Goal: Contribute content: Contribute content

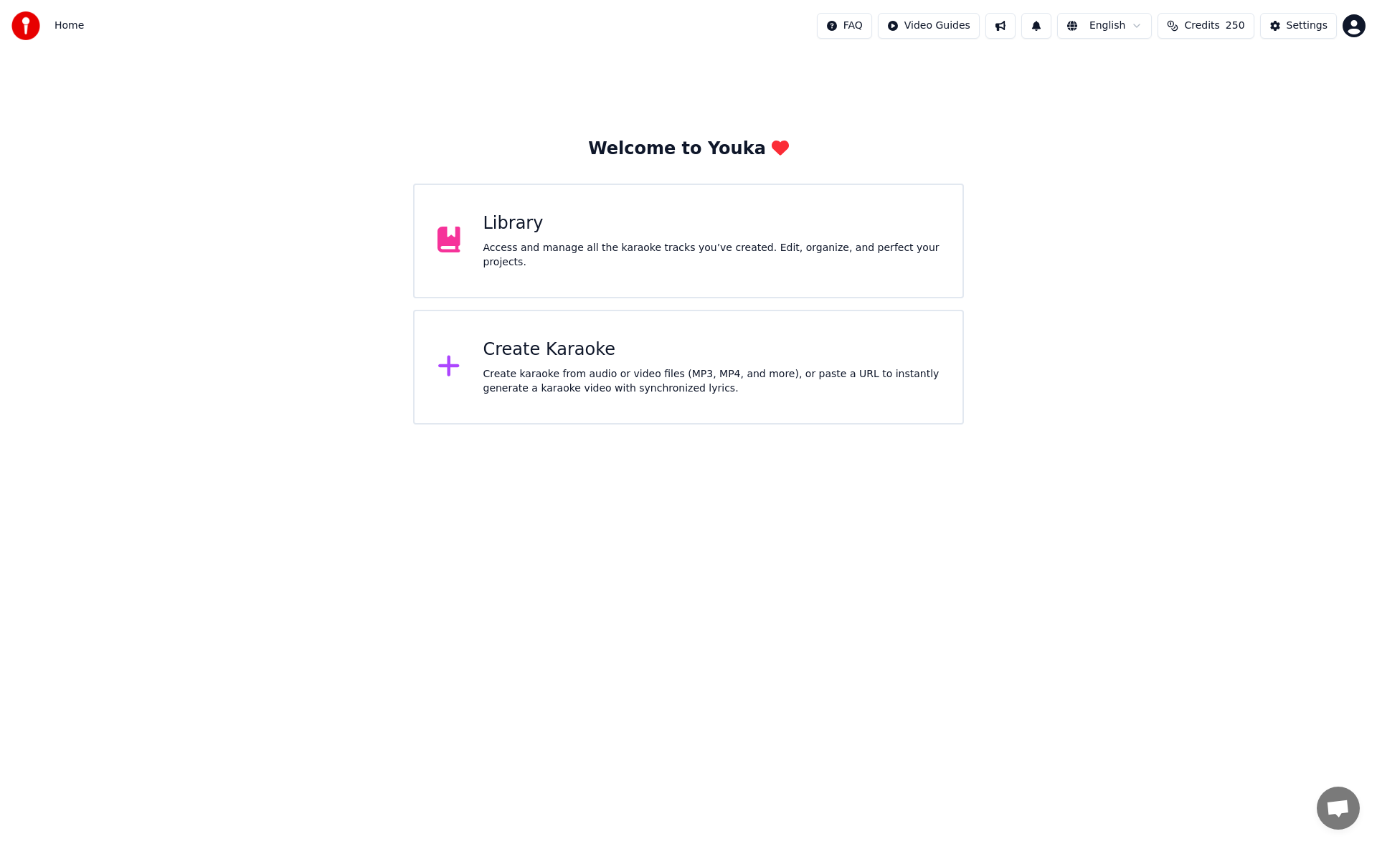
click at [546, 260] on div "Access and manage all the karaoke tracks you’ve created. Edit, organize, and pe…" at bounding box center [711, 255] width 457 height 29
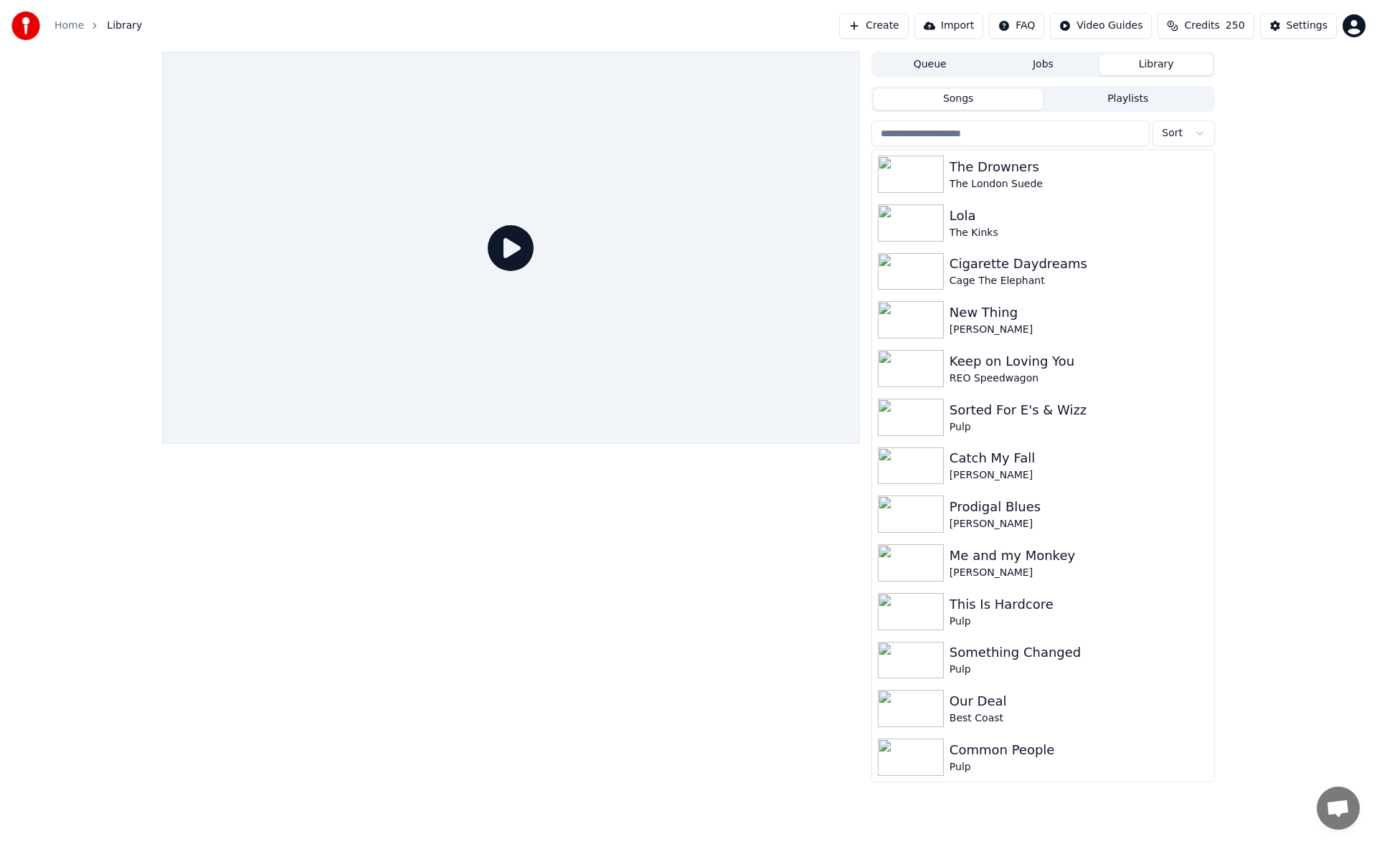
click at [885, 20] on button "Create" at bounding box center [874, 26] width 70 height 26
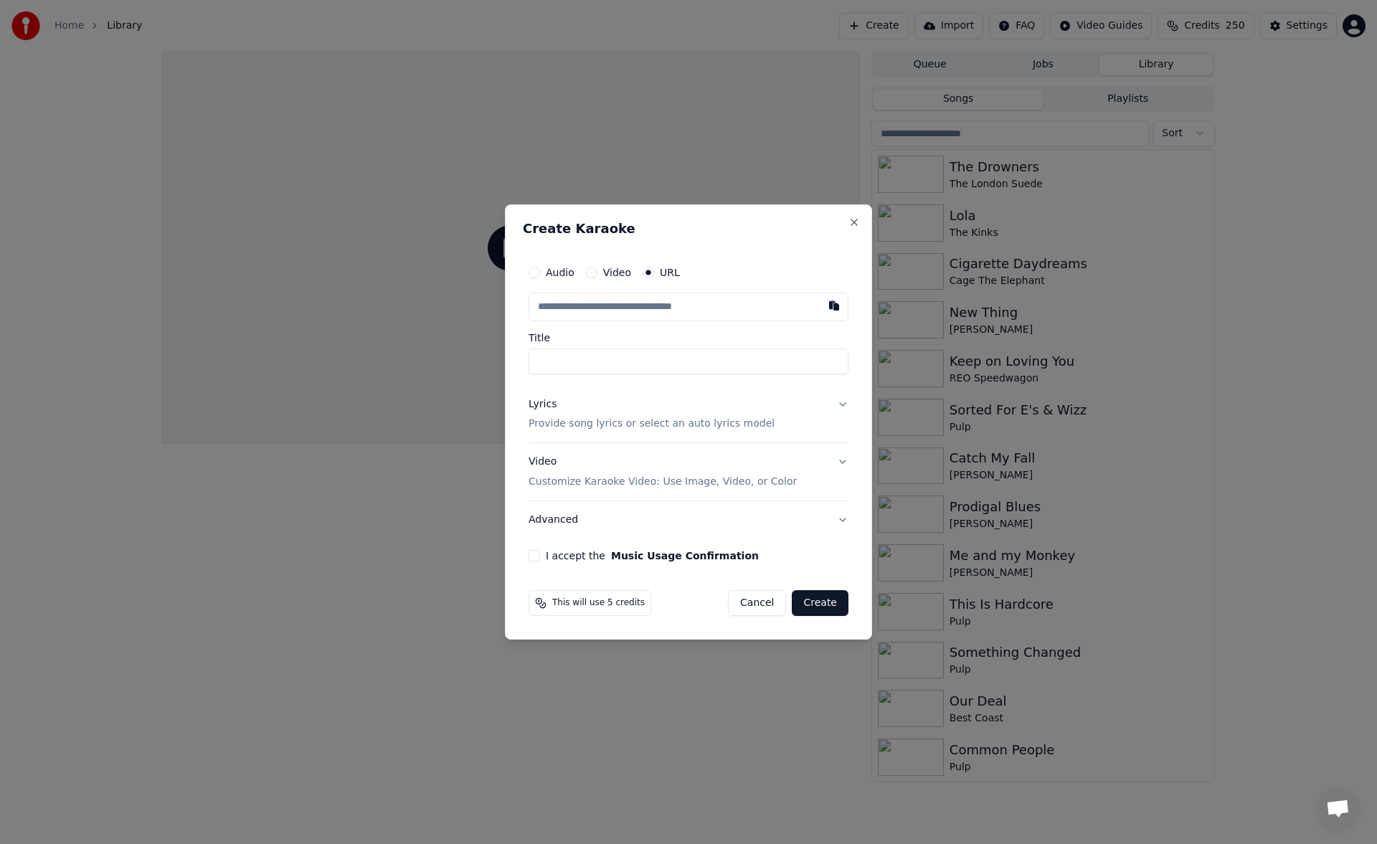
type input "**********"
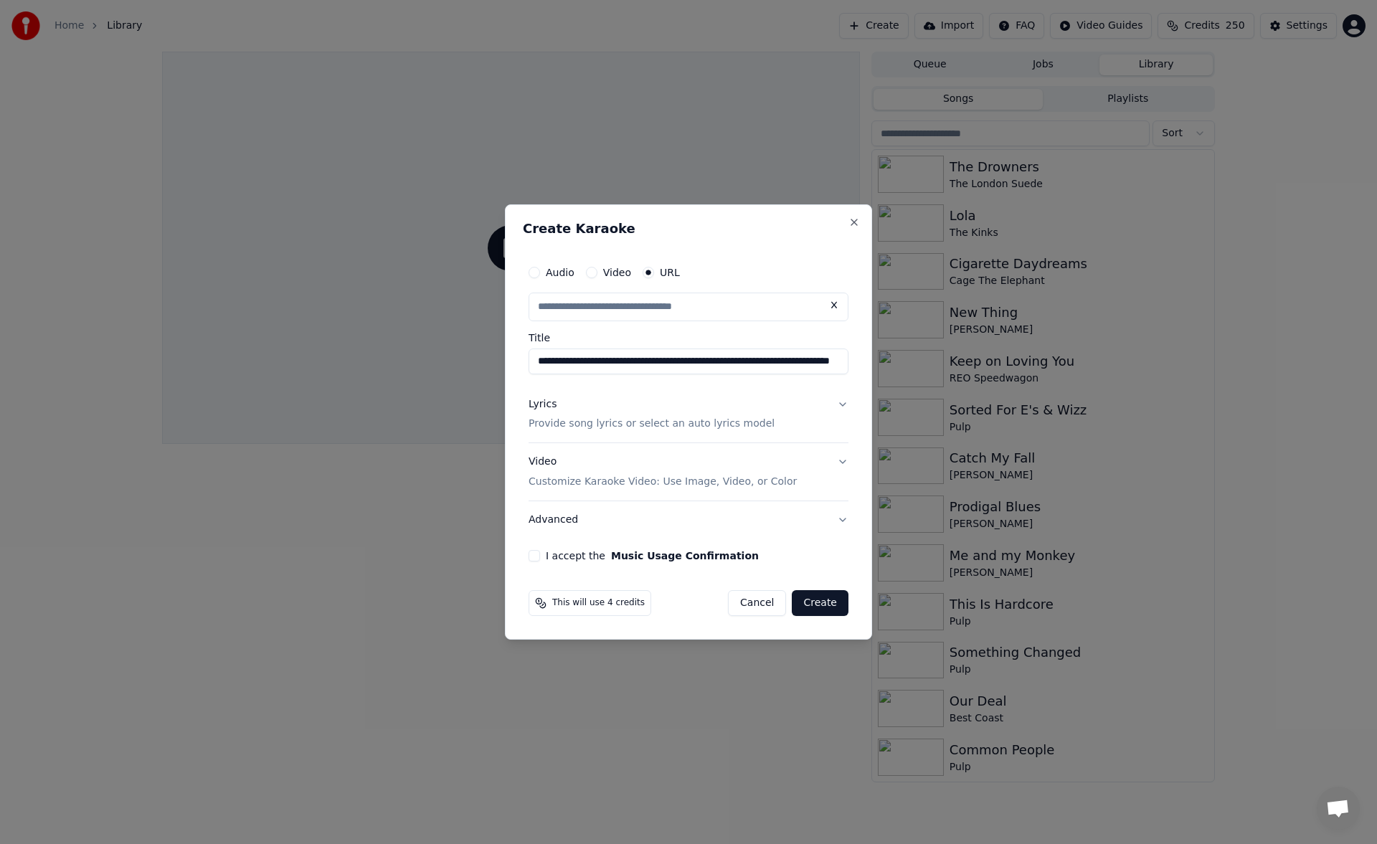
click at [838, 404] on button "Lyrics Provide song lyrics or select an auto lyrics model" at bounding box center [689, 414] width 320 height 57
type input "**********"
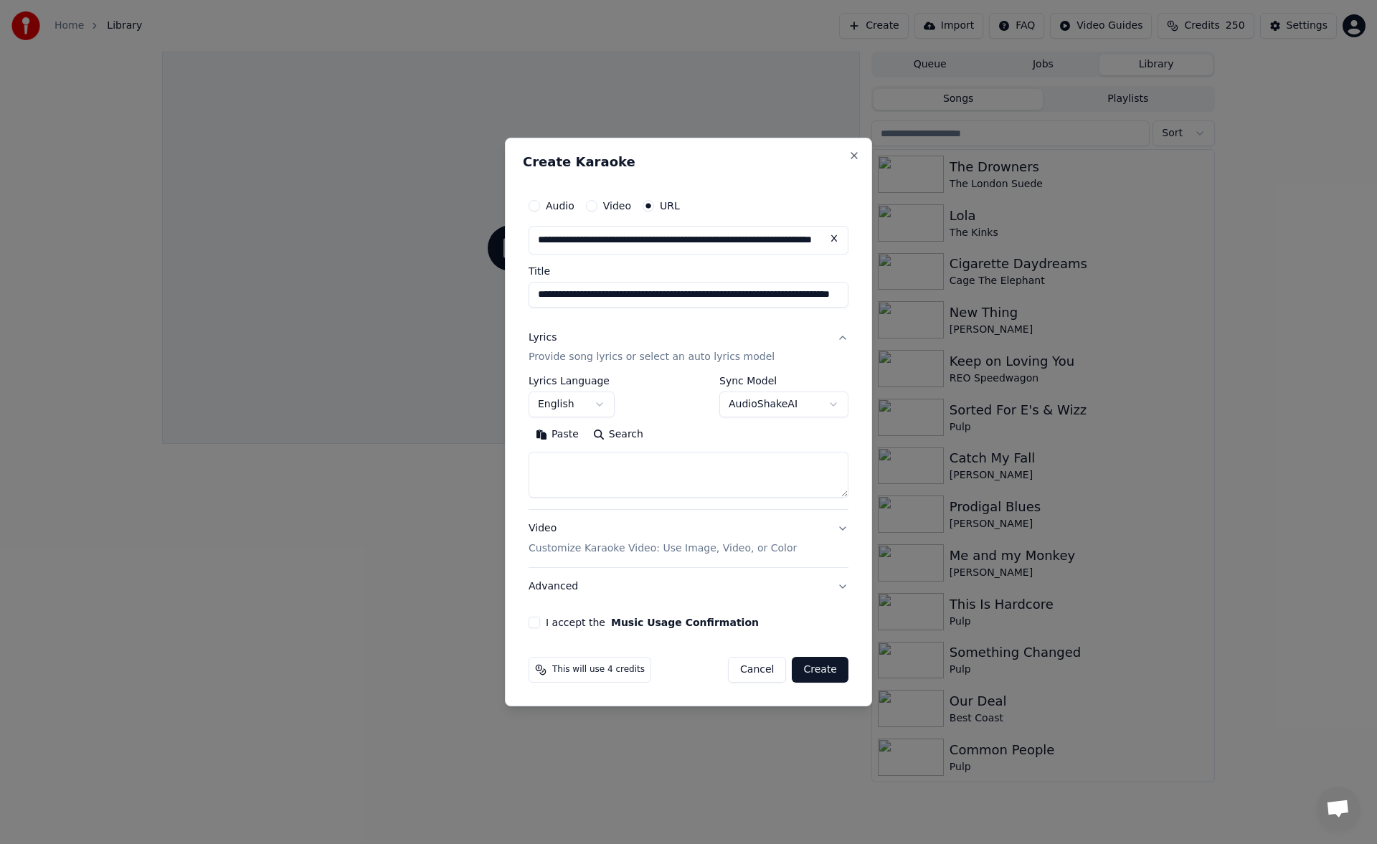
click at [579, 467] on textarea at bounding box center [689, 475] width 320 height 46
paste textarea "**********"
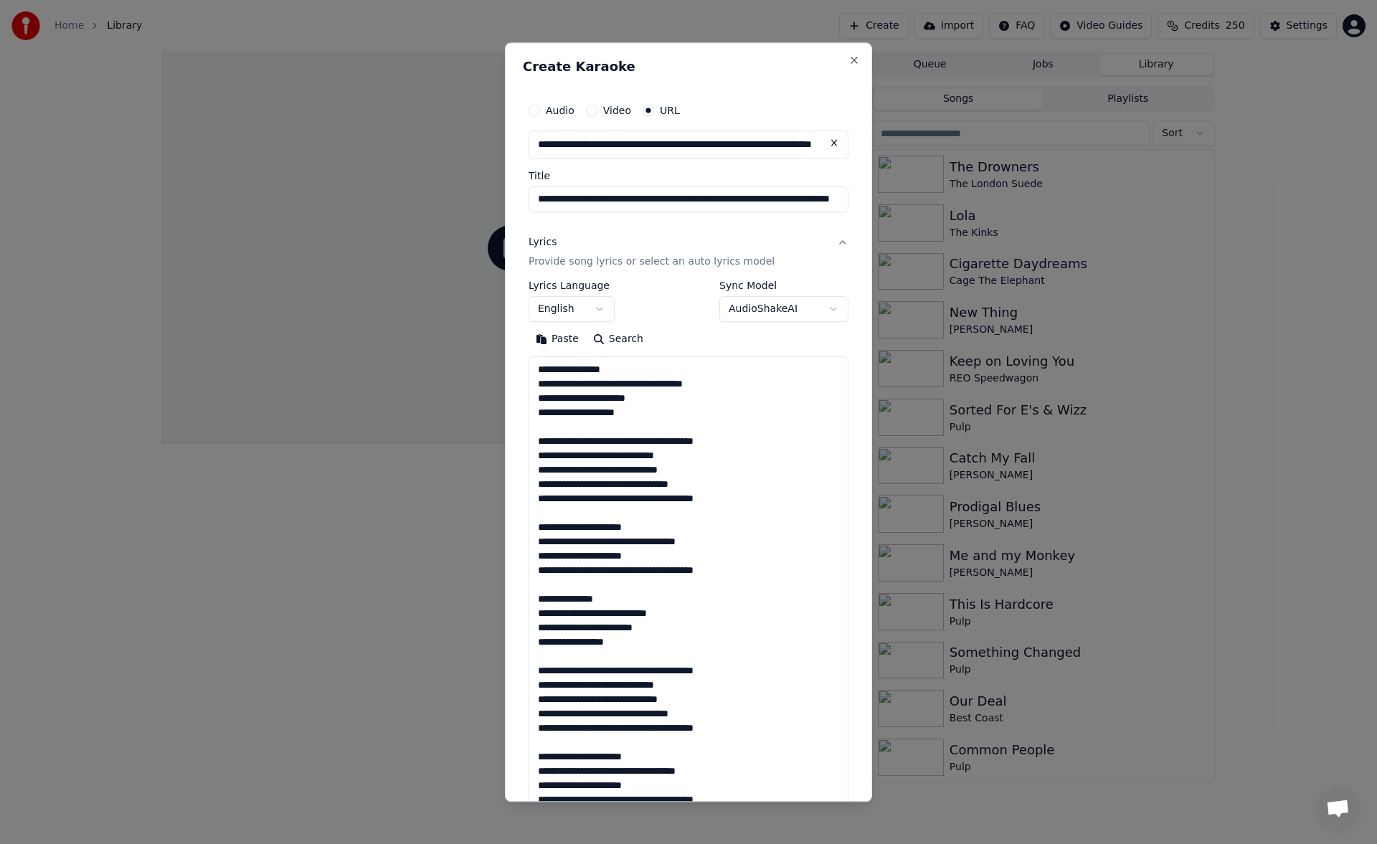
scroll to position [520, 0]
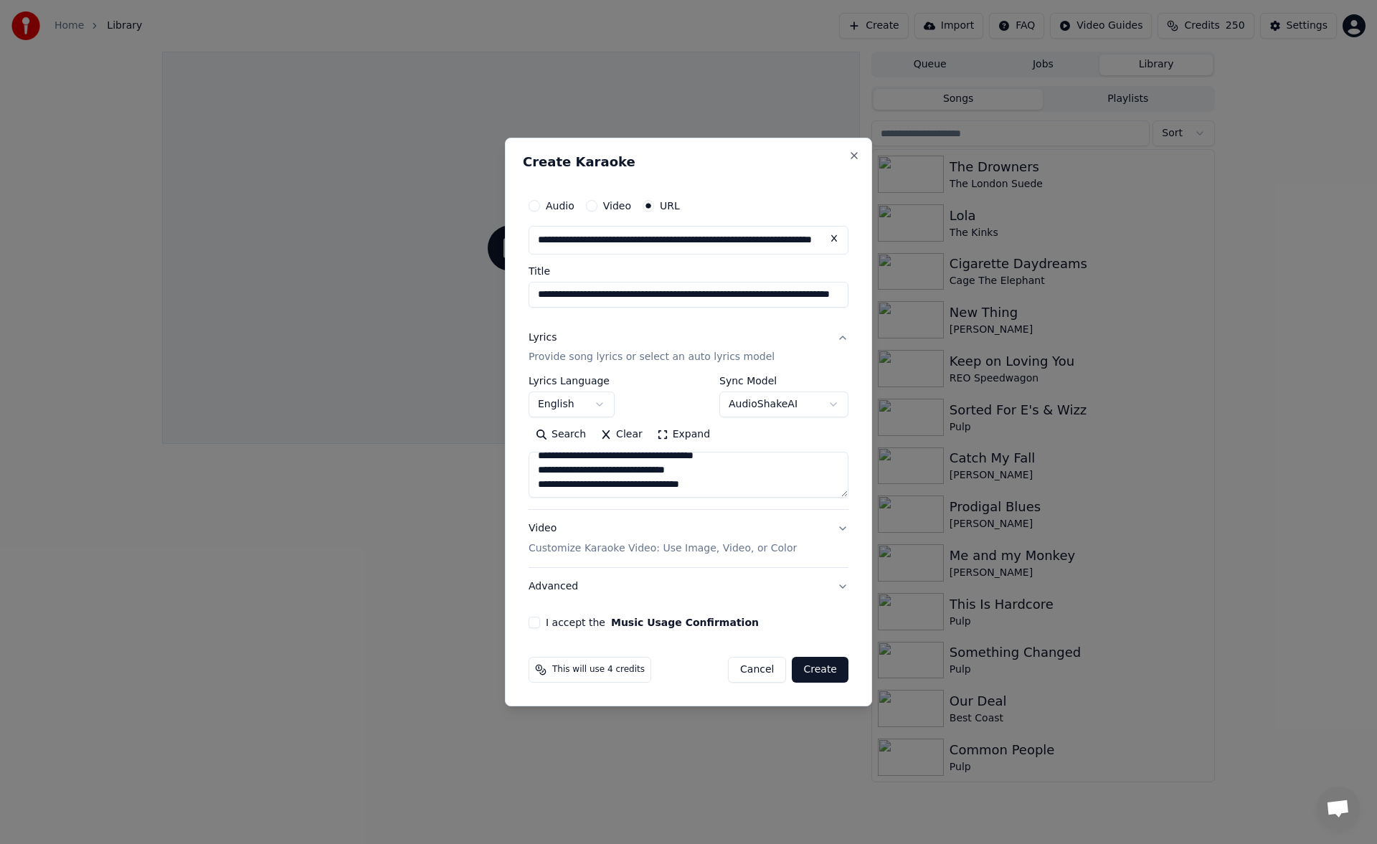
drag, startPoint x: 842, startPoint y: 498, endPoint x: 842, endPoint y: 509, distance: 11.5
click at [842, 509] on div "**********" at bounding box center [689, 442] width 320 height 133
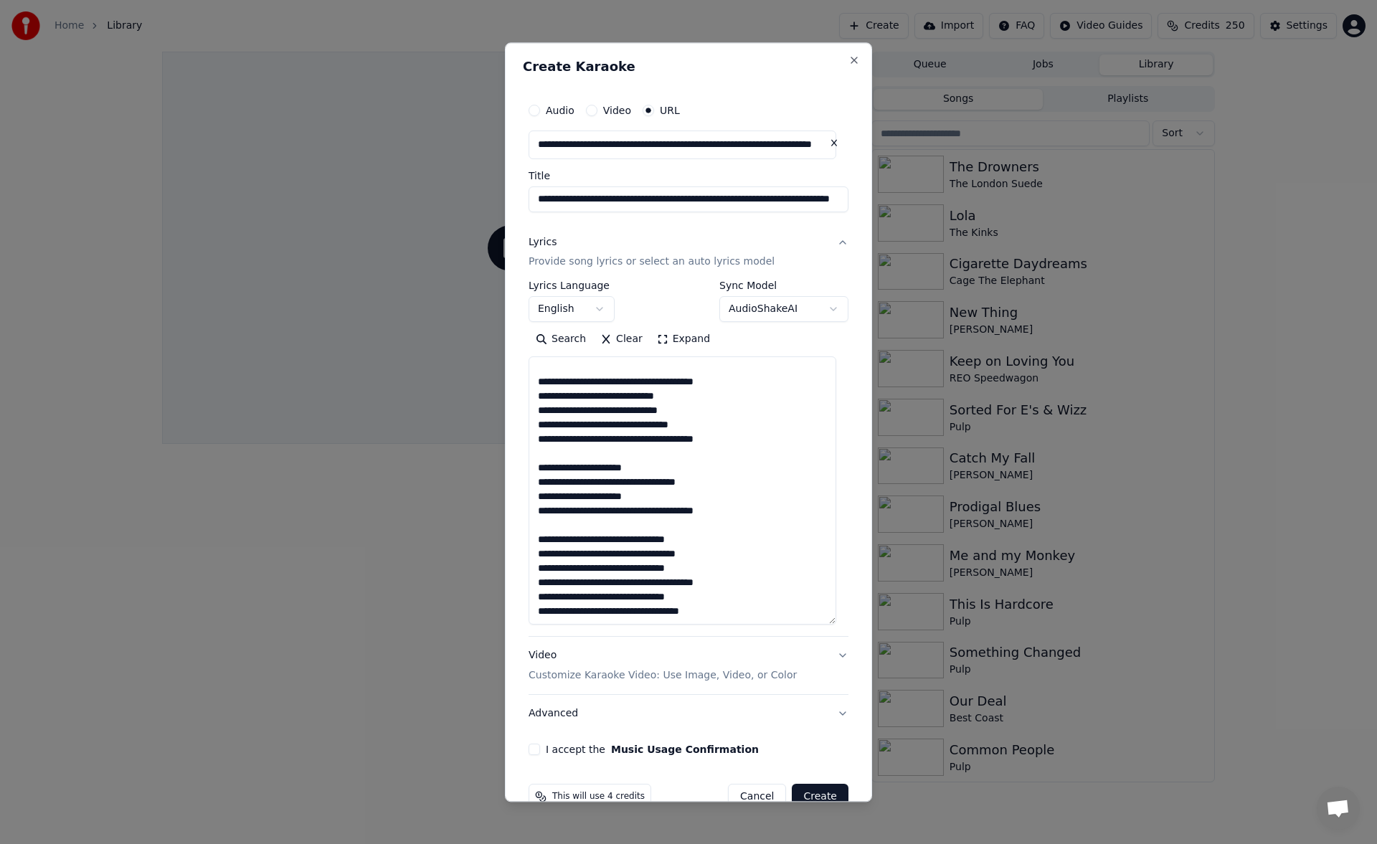
scroll to position [303, 0]
drag, startPoint x: 842, startPoint y: 495, endPoint x: 831, endPoint y: 622, distance: 128.1
click at [831, 622] on textarea at bounding box center [683, 491] width 308 height 268
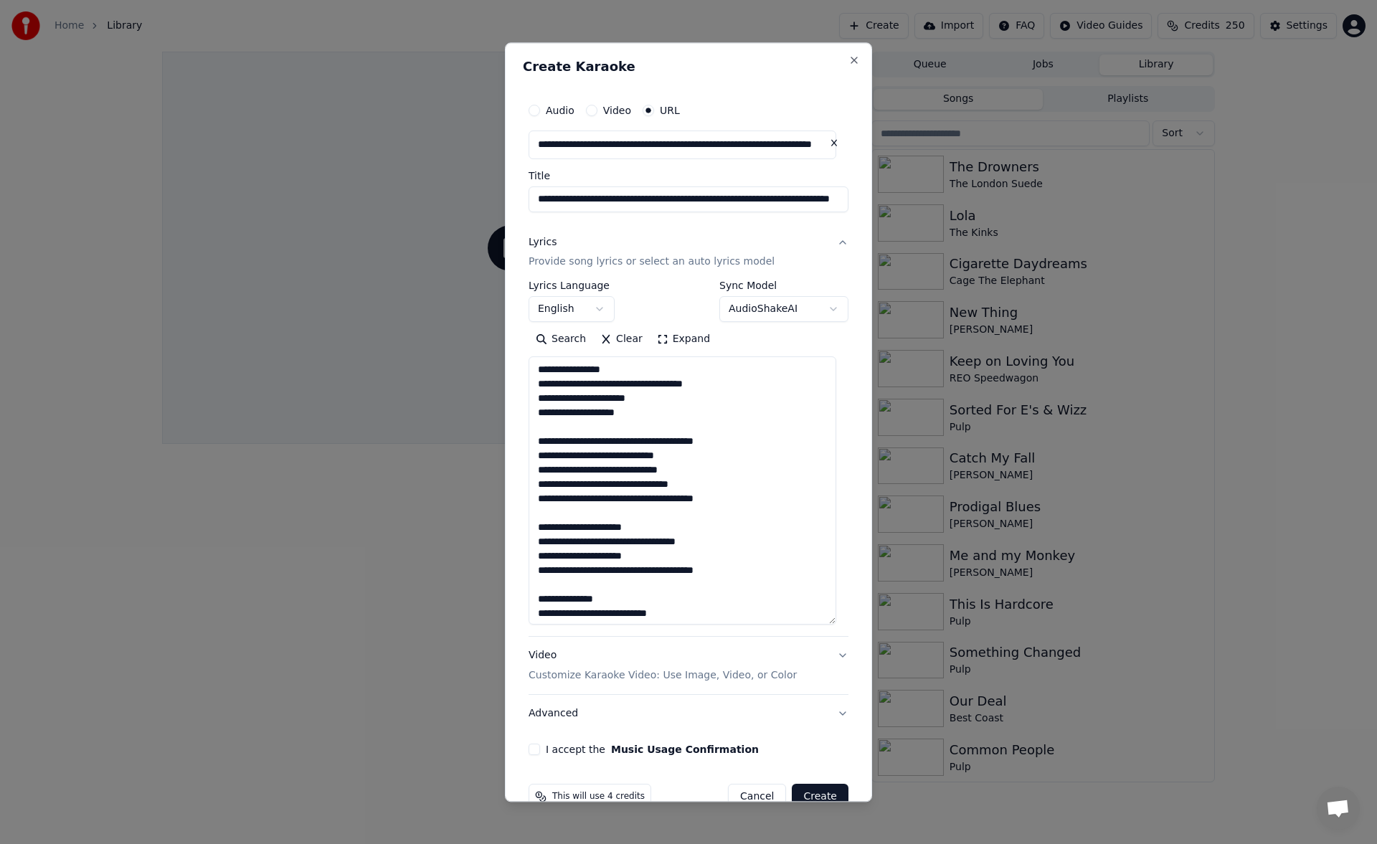
type textarea "**********"
click at [535, 748] on button "I accept the Music Usage Confirmation" at bounding box center [534, 749] width 11 height 11
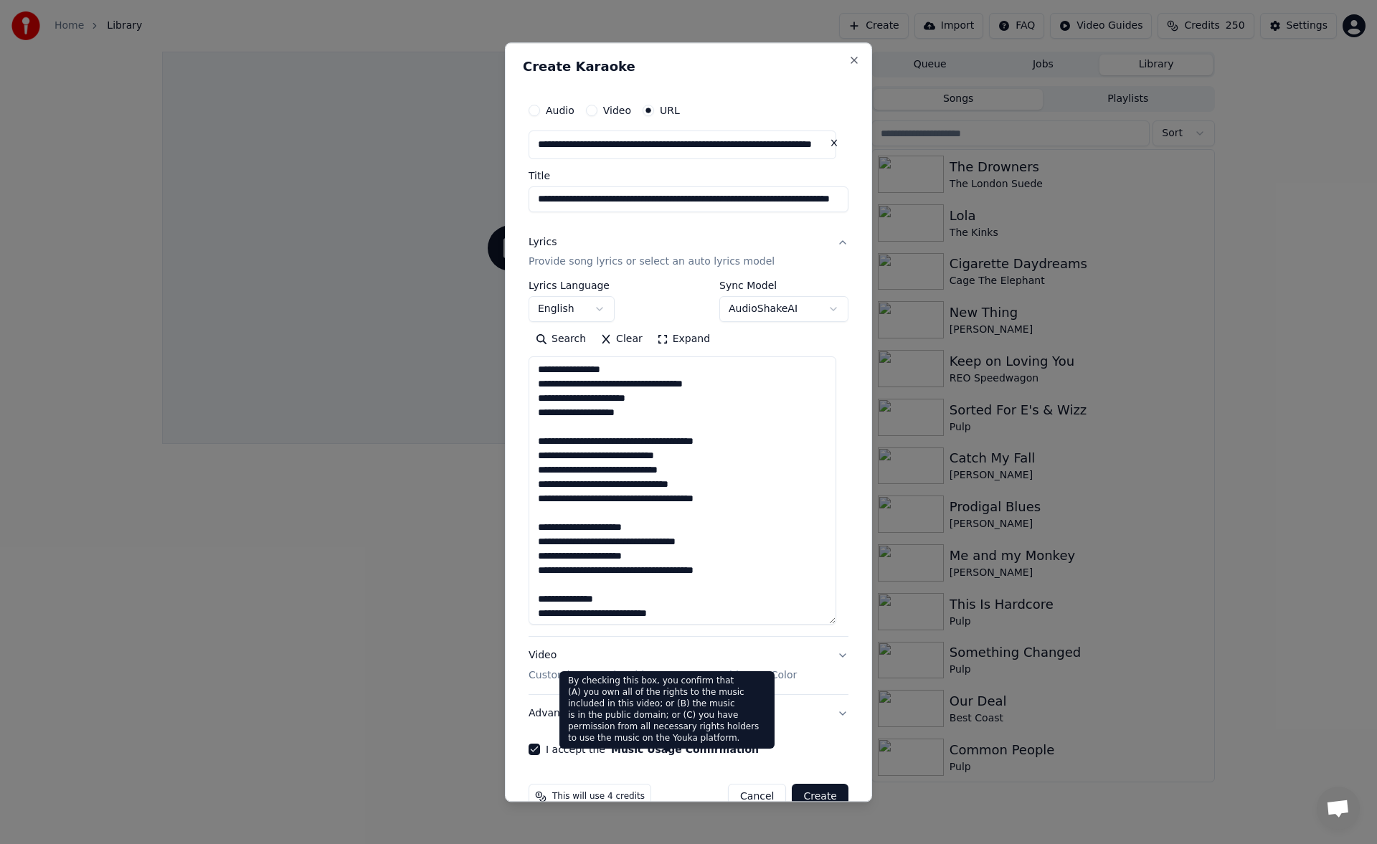
scroll to position [32, 0]
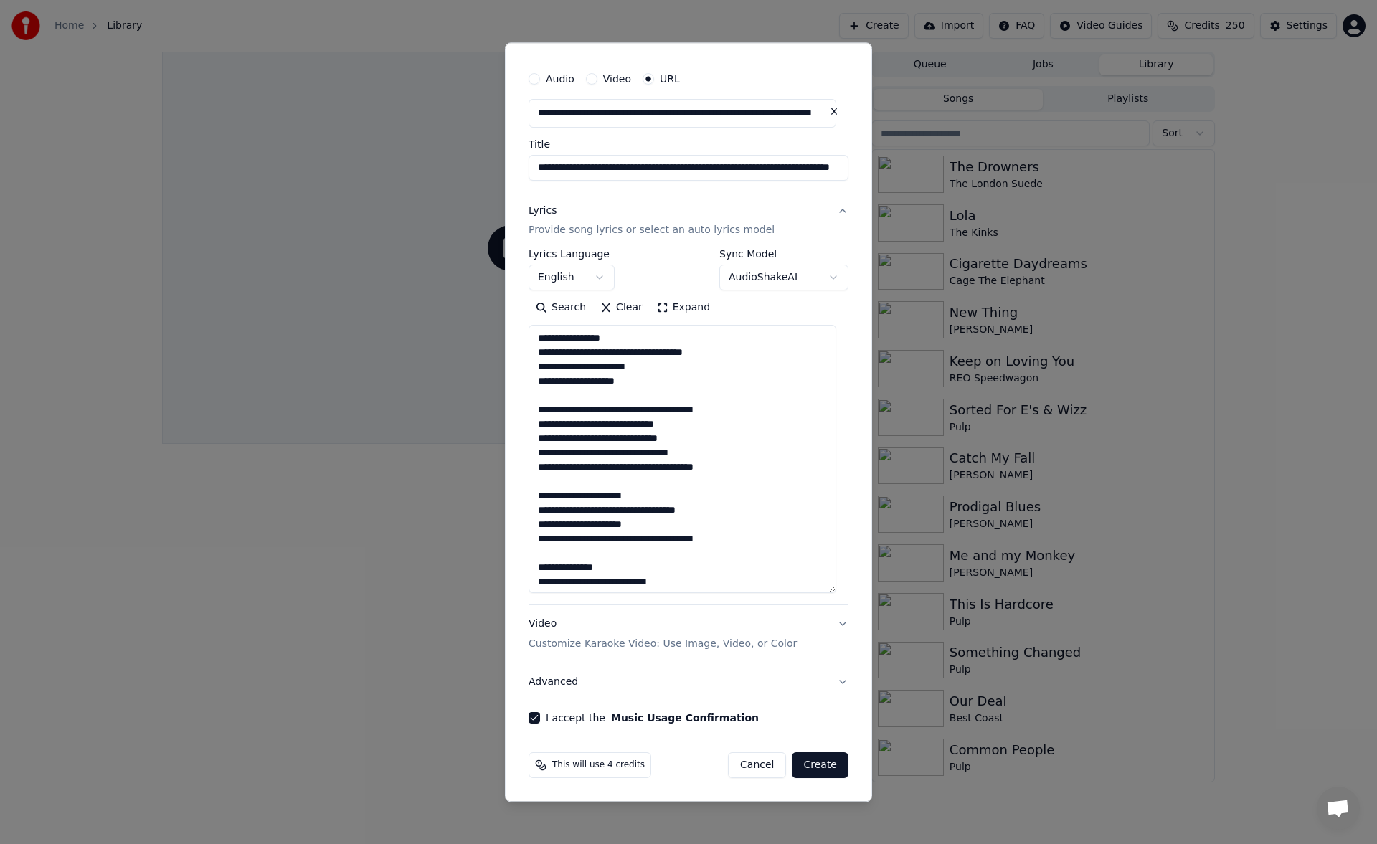
click at [821, 766] on button "Create" at bounding box center [820, 766] width 57 height 26
select select
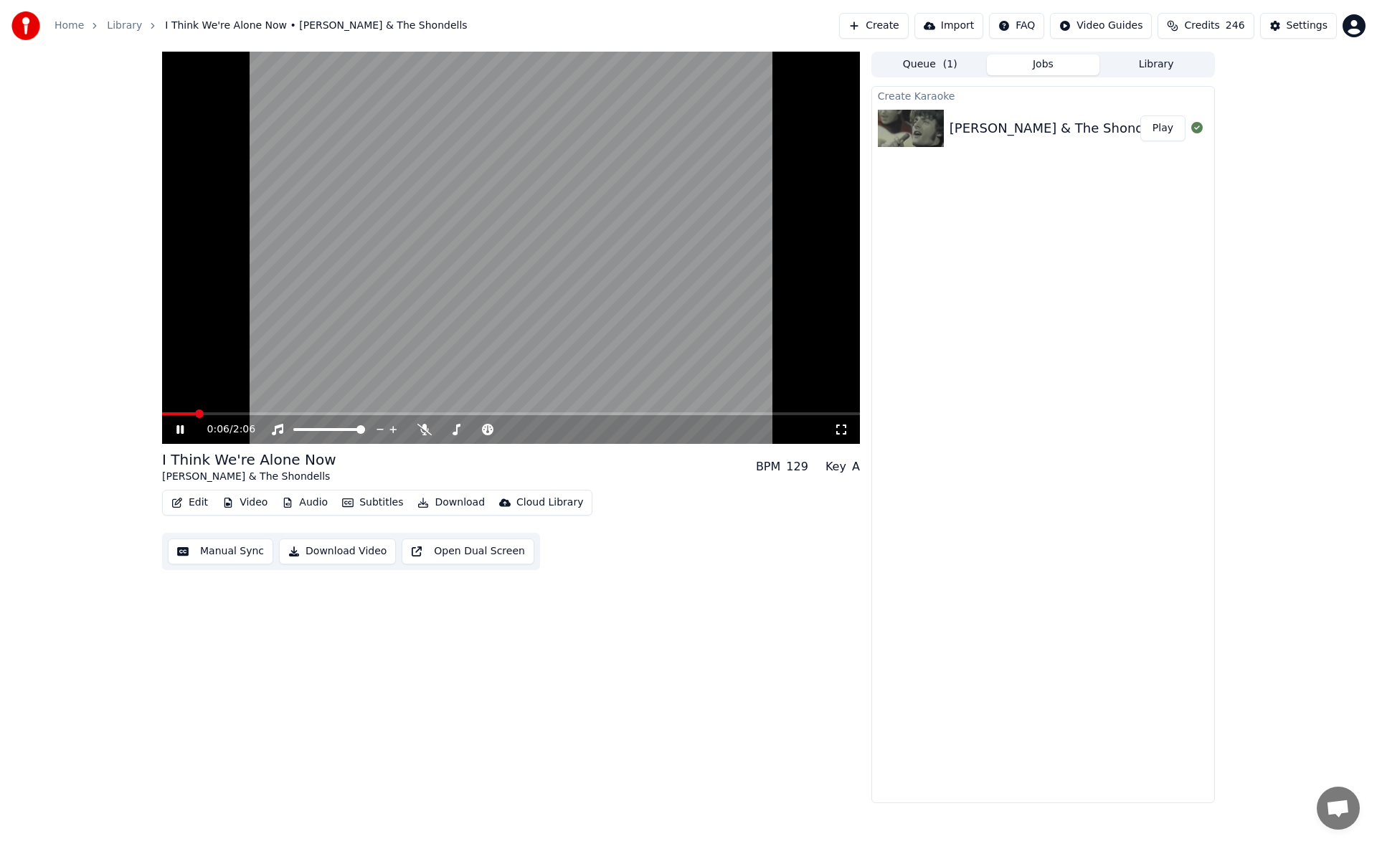
click at [184, 429] on icon at bounding box center [191, 429] width 34 height 11
click at [176, 428] on icon at bounding box center [180, 430] width 9 height 10
click at [420, 427] on icon at bounding box center [424, 429] width 14 height 11
click at [178, 425] on icon at bounding box center [191, 429] width 34 height 11
click at [1155, 67] on button "Library" at bounding box center [1155, 65] width 113 height 21
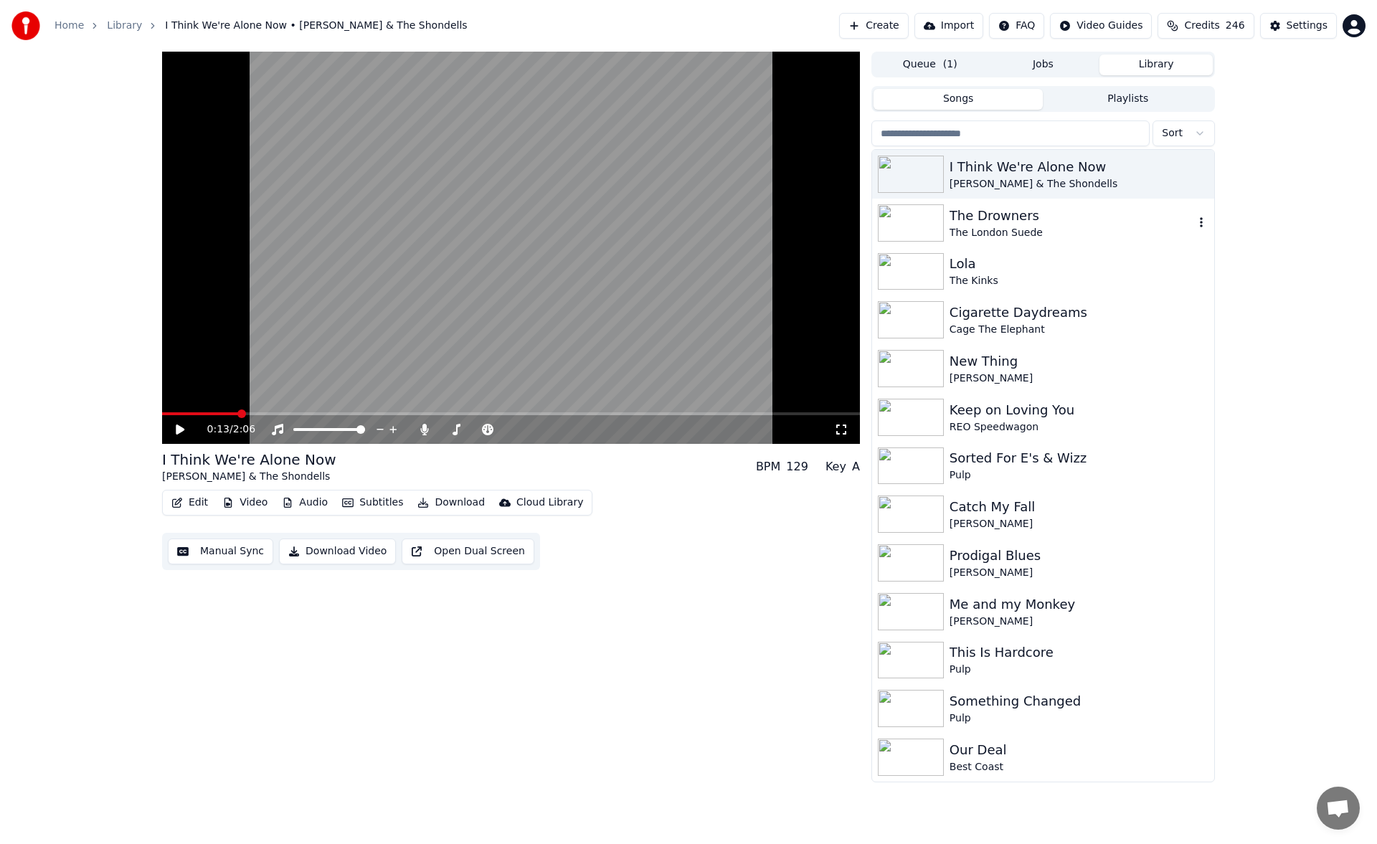
click at [924, 220] on img at bounding box center [911, 222] width 66 height 37
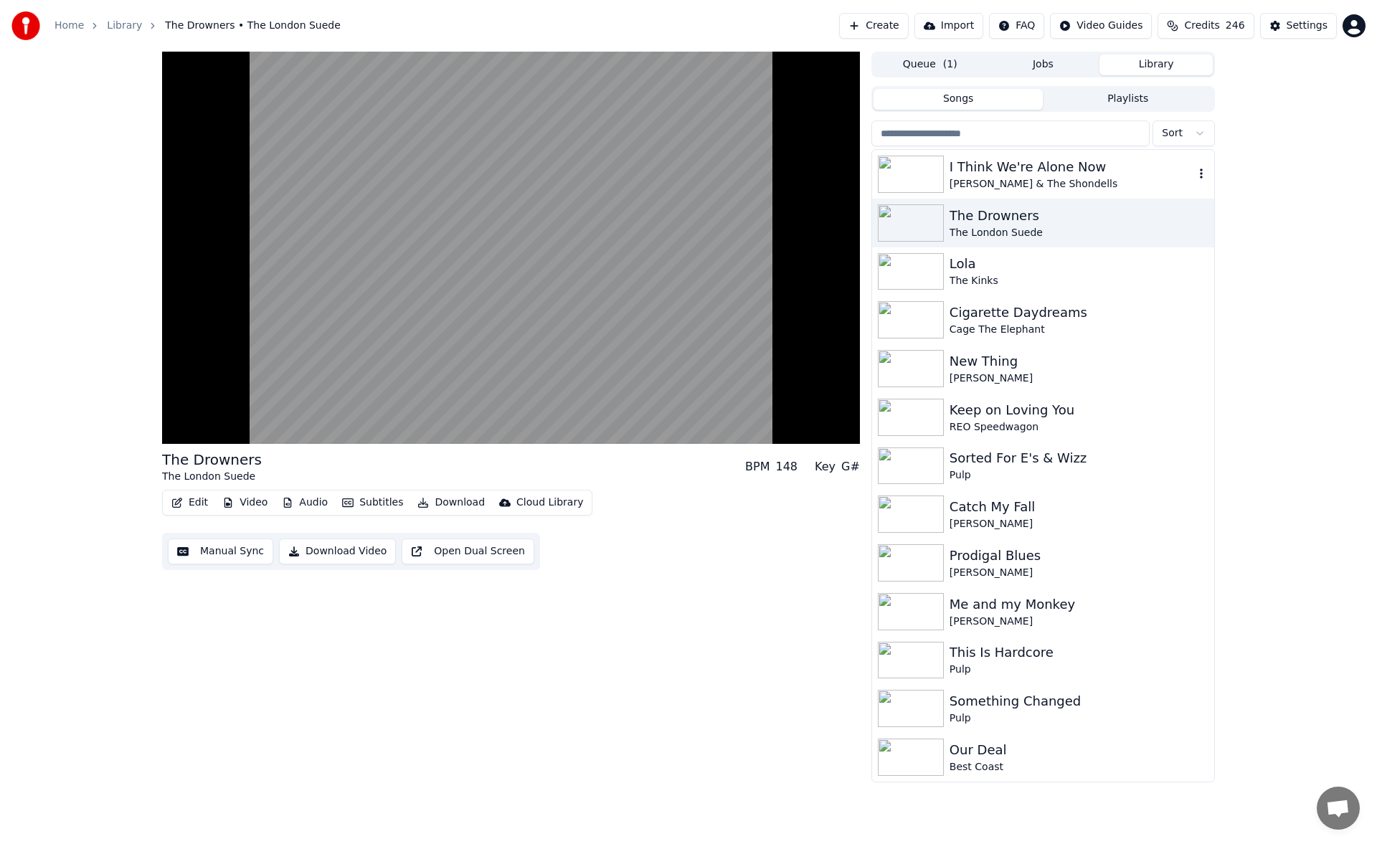
click at [994, 168] on div "I Think We're Alone Now" at bounding box center [1071, 167] width 245 height 20
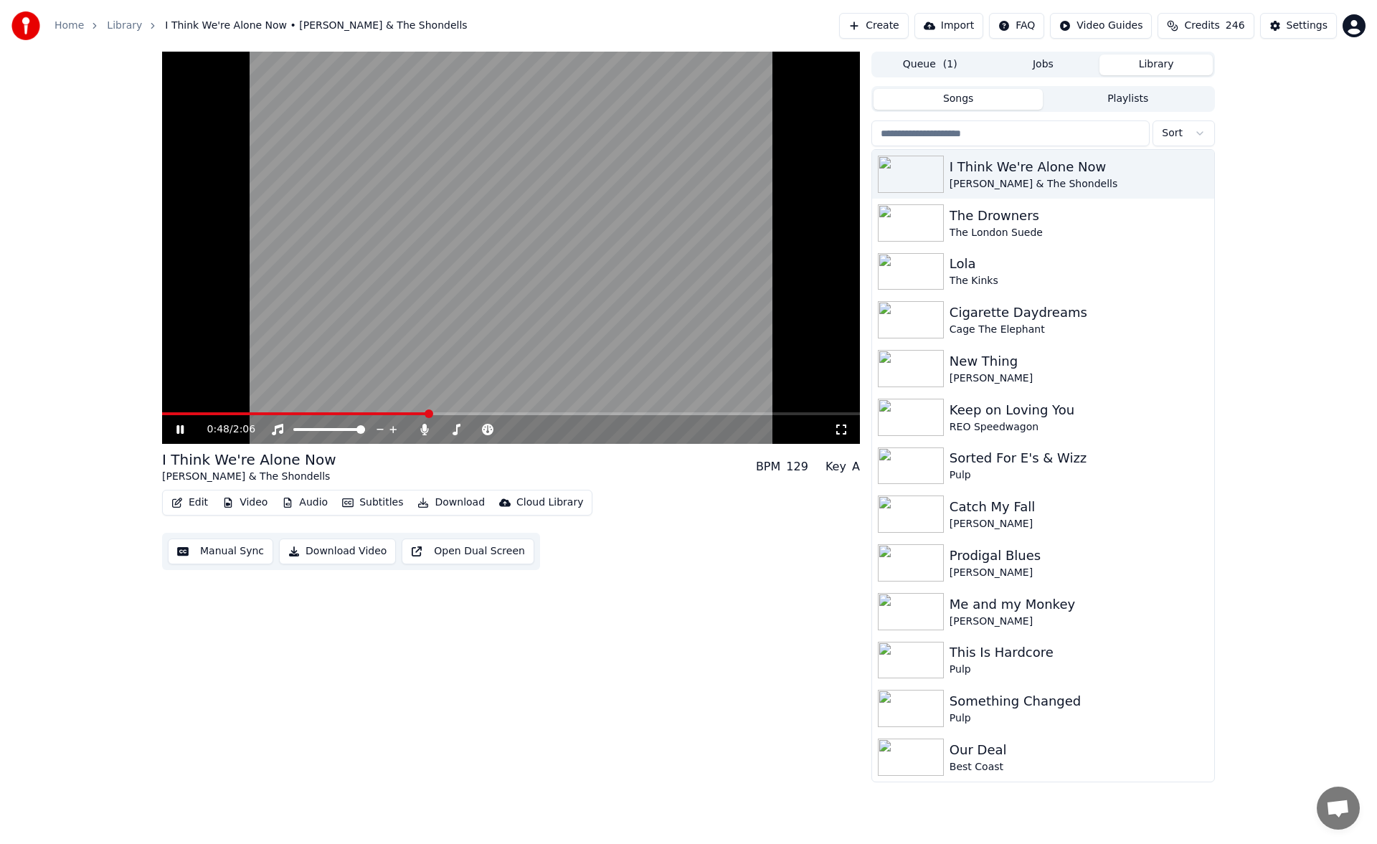
click at [222, 557] on button "Manual Sync" at bounding box center [220, 552] width 105 height 26
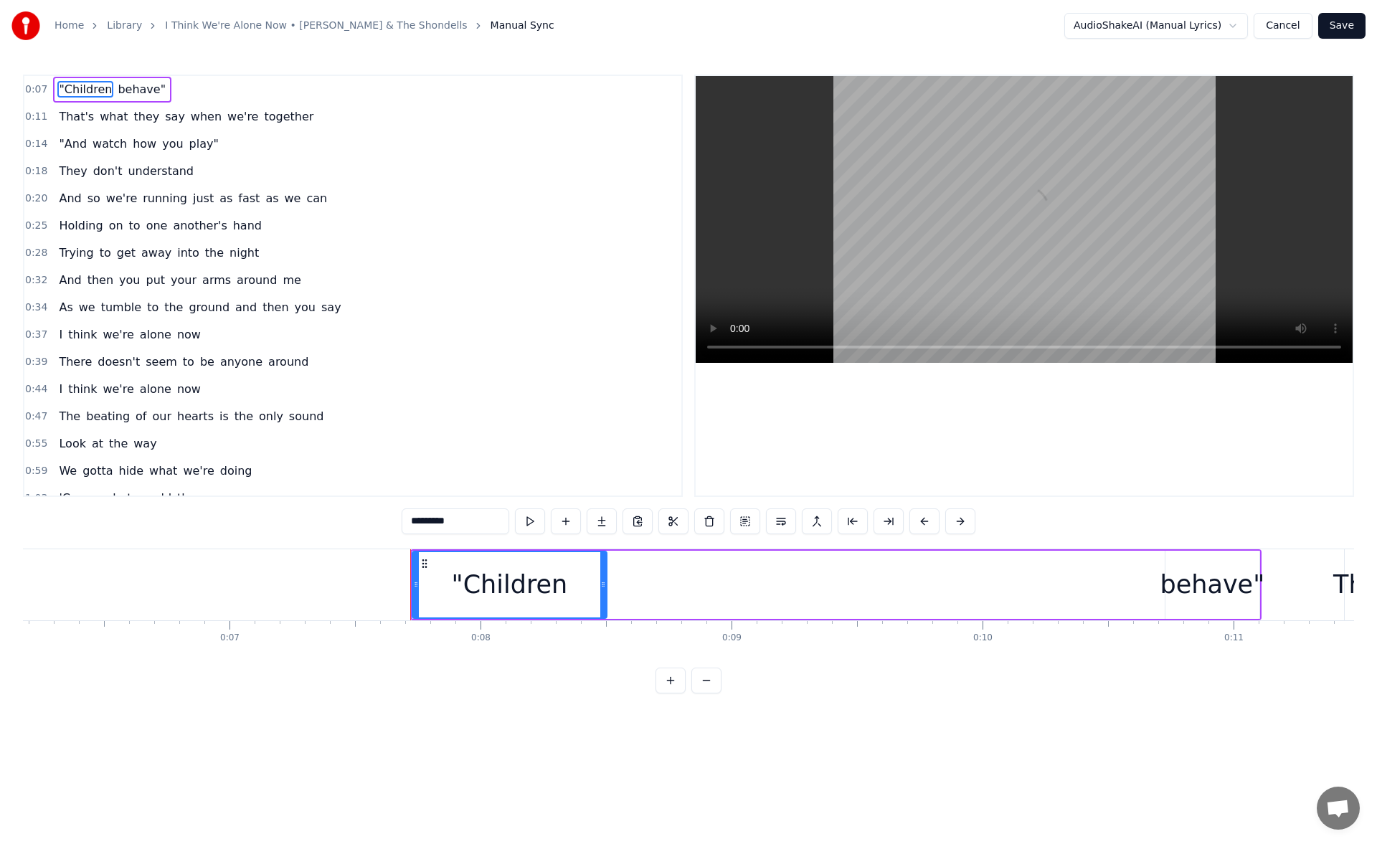
scroll to position [0, 1865]
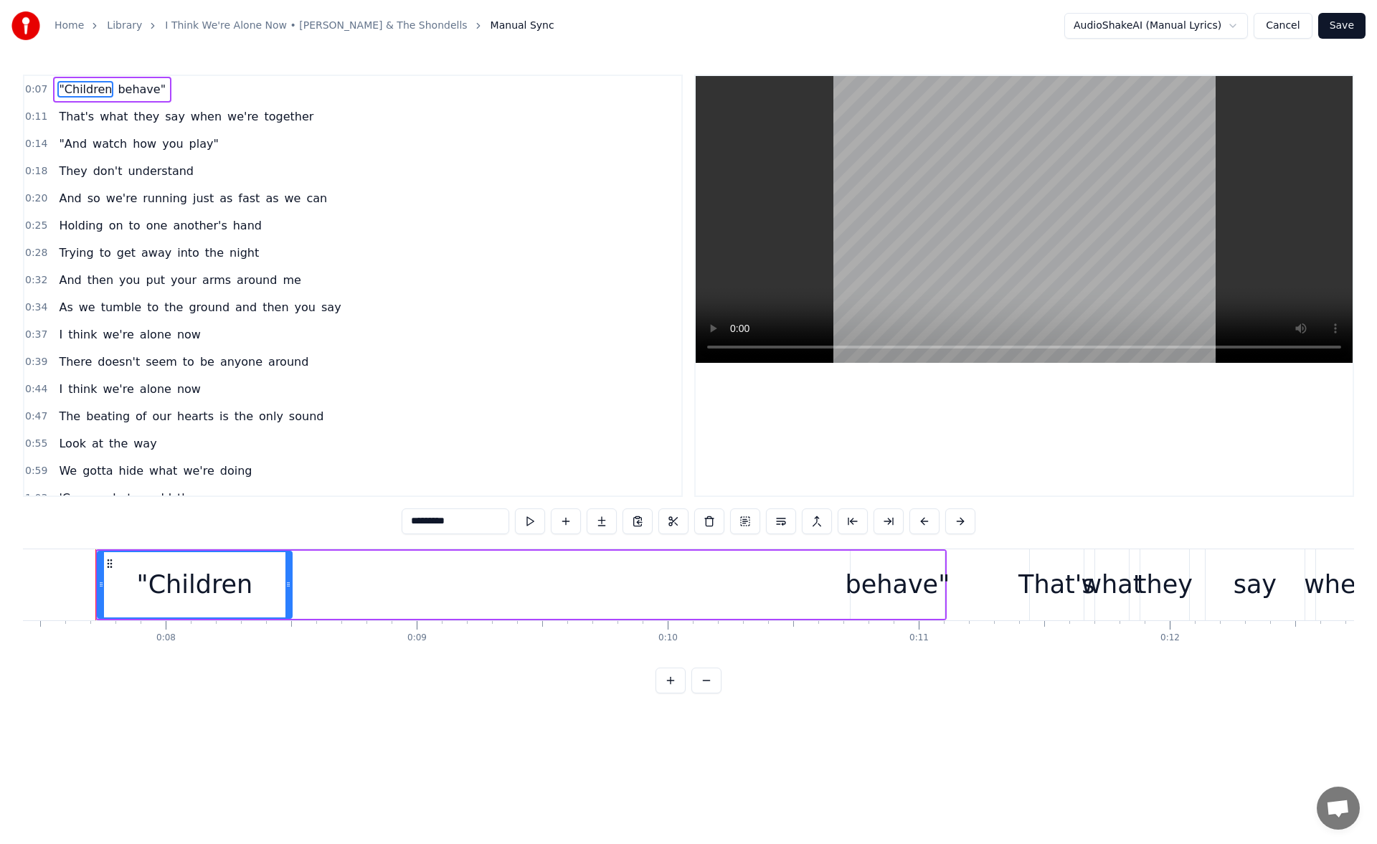
click at [868, 582] on div "behave"" at bounding box center [897, 585] width 105 height 38
type input "*******"
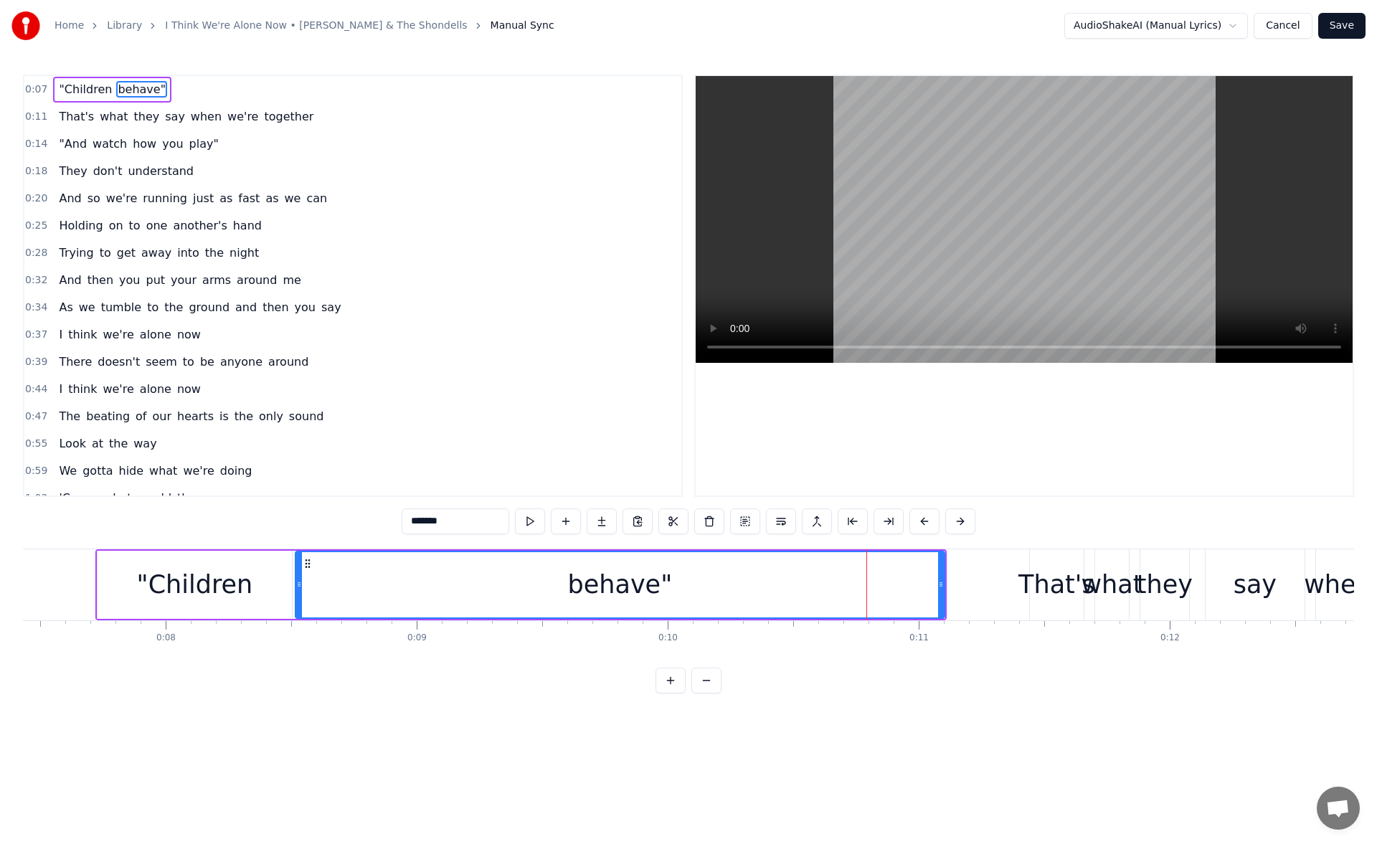
drag, startPoint x: 853, startPoint y: 586, endPoint x: 298, endPoint y: 634, distance: 557.1
click at [298, 634] on div ""Children behave" That's what they say when we're together "And watch how you p…" at bounding box center [688, 603] width 1331 height 108
click at [511, 520] on button at bounding box center [512, 521] width 30 height 26
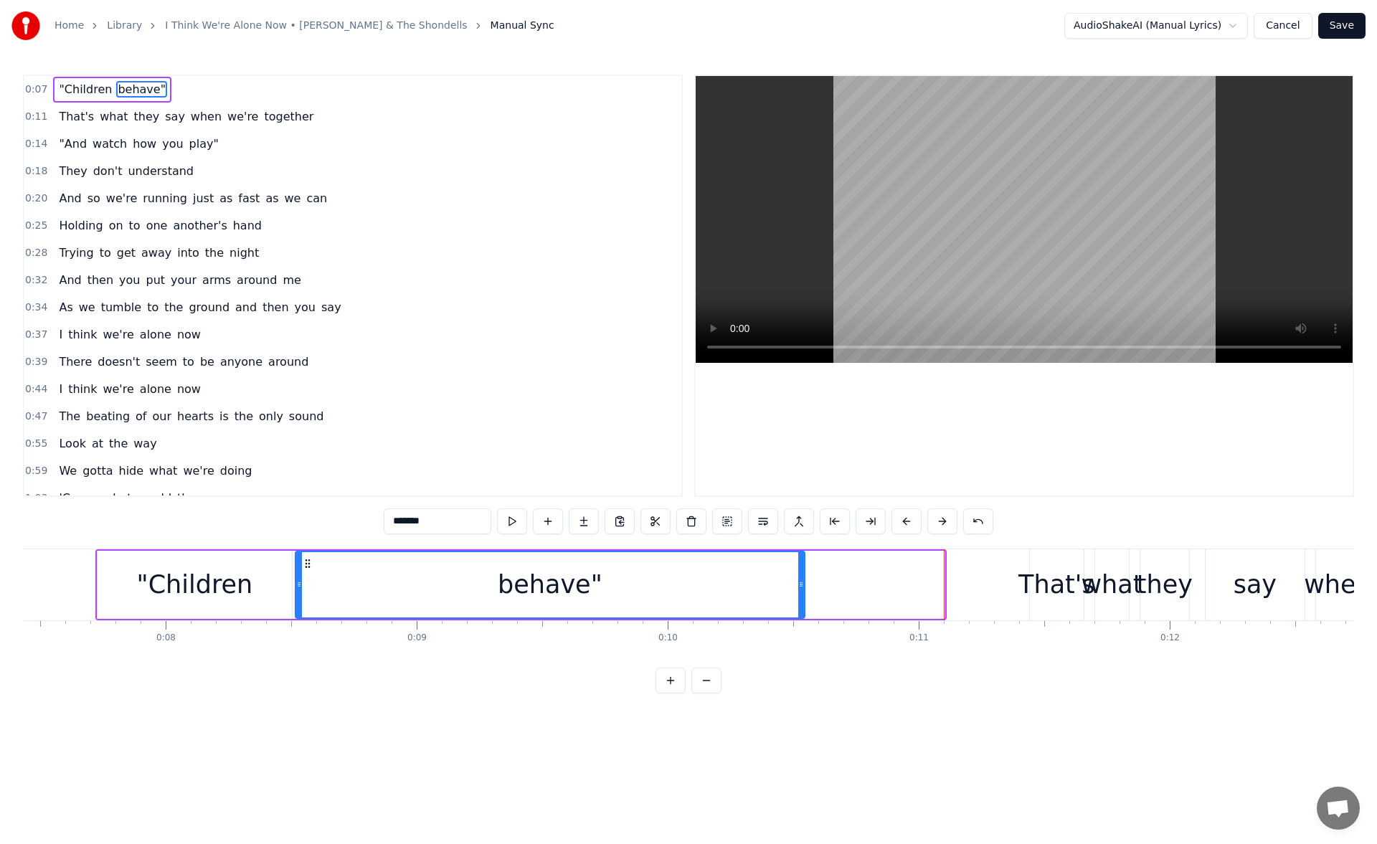
drag, startPoint x: 940, startPoint y: 580, endPoint x: 791, endPoint y: 576, distance: 149.2
click at [798, 576] on div at bounding box center [801, 584] width 6 height 65
click at [515, 523] on button at bounding box center [512, 521] width 30 height 26
drag, startPoint x: 792, startPoint y: 586, endPoint x: 828, endPoint y: 587, distance: 35.1
click at [828, 587] on icon at bounding box center [827, 584] width 6 height 11
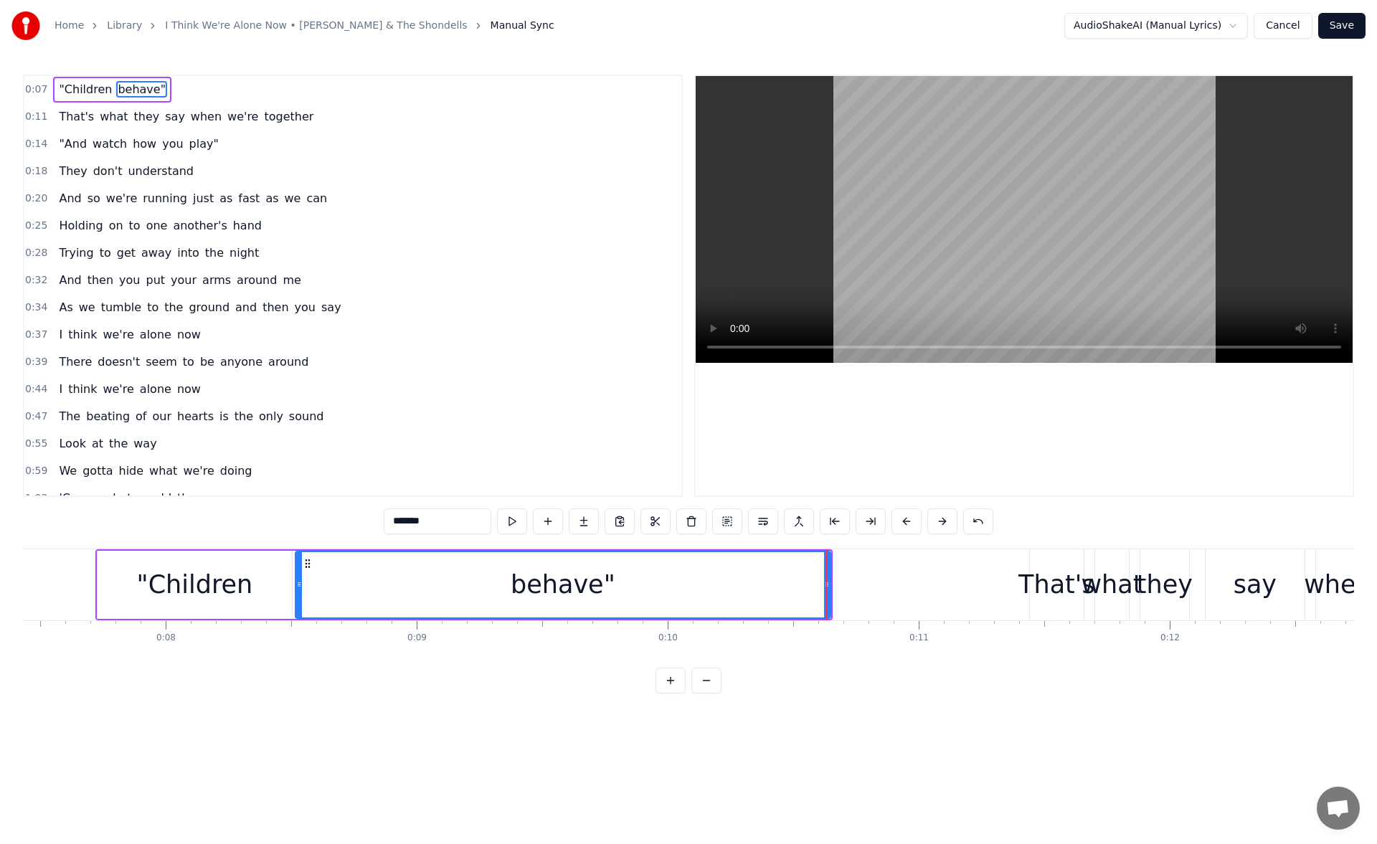
click at [1349, 25] on button "Save" at bounding box center [1341, 26] width 47 height 26
